Goal: Go to known website: Go to known website

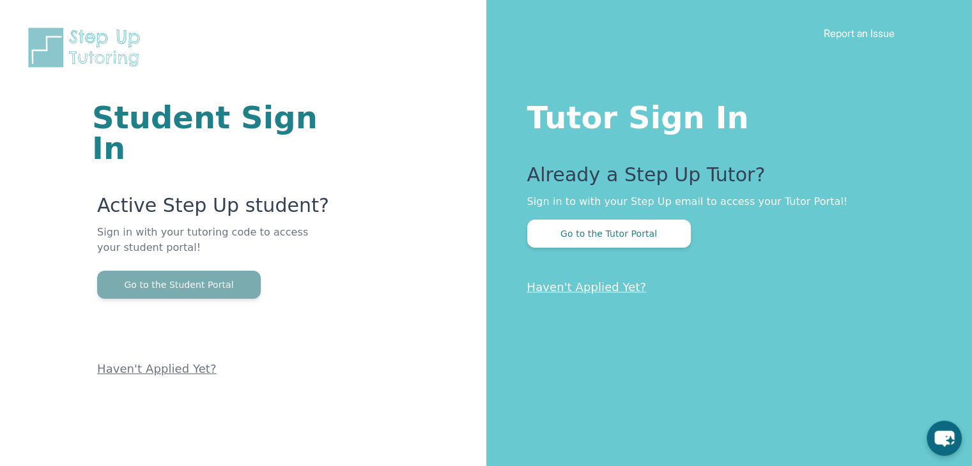
click at [125, 271] on button "Go to the Student Portal" at bounding box center [179, 285] width 164 height 28
click at [227, 271] on button "Go to the Student Portal" at bounding box center [179, 285] width 164 height 28
click at [202, 271] on button "Go to the Student Portal" at bounding box center [179, 285] width 164 height 28
click at [226, 271] on button "Go to the Student Portal" at bounding box center [179, 285] width 164 height 28
